Goal: Communication & Community: Connect with others

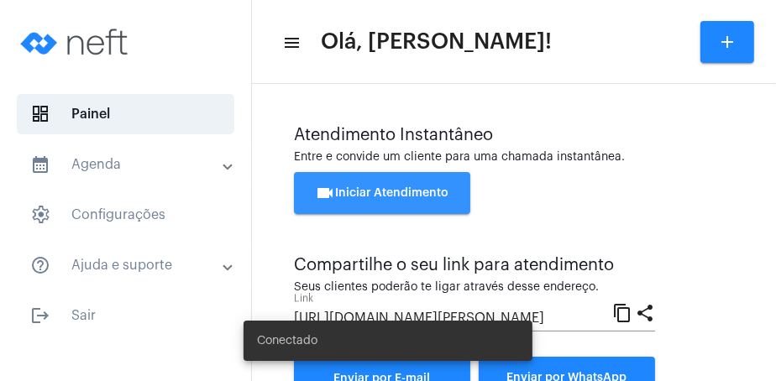
click at [446, 194] on span "videocam Iniciar Atendimento" at bounding box center [383, 193] width 134 height 12
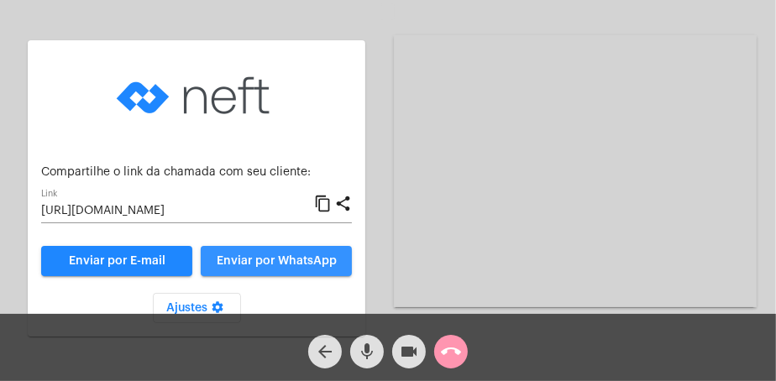
click at [323, 263] on span "Enviar por WhatsApp" at bounding box center [277, 261] width 120 height 12
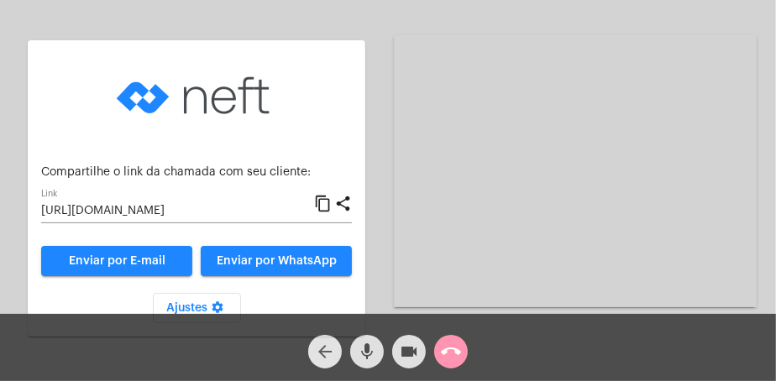
click at [321, 351] on mat-icon "arrow_back" at bounding box center [325, 352] width 20 height 20
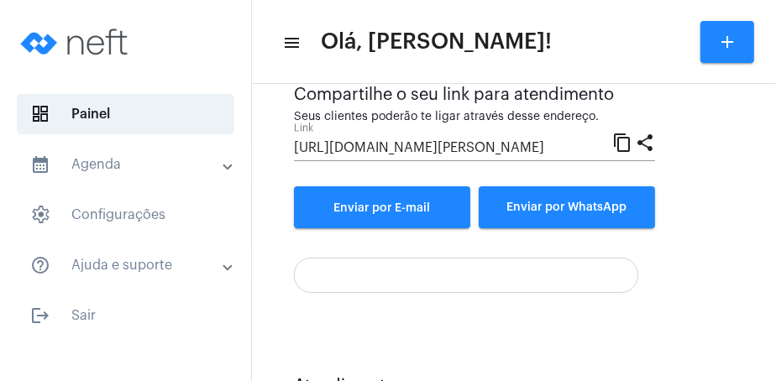
scroll to position [461, 0]
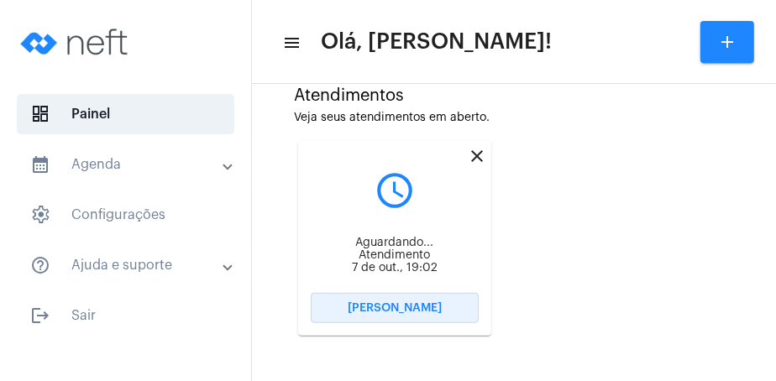
click at [446, 304] on button "[PERSON_NAME]" at bounding box center [395, 308] width 168 height 30
